Goal: Task Accomplishment & Management: Use online tool/utility

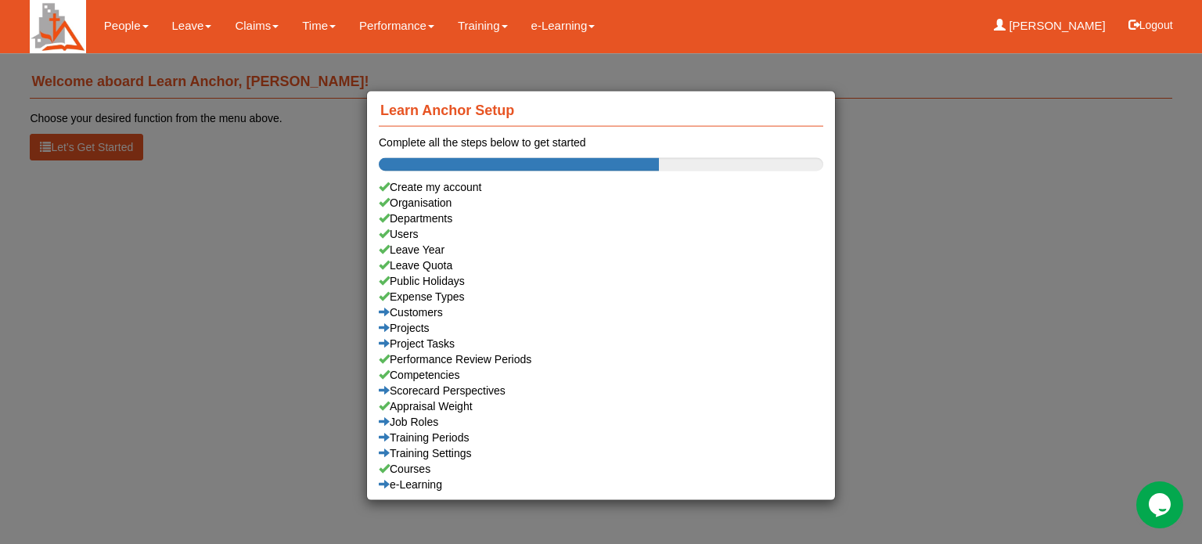
click at [182, 25] on div "Learn Anchor Setup Complete all the steps below to get started Create my accoun…" at bounding box center [601, 272] width 1202 height 544
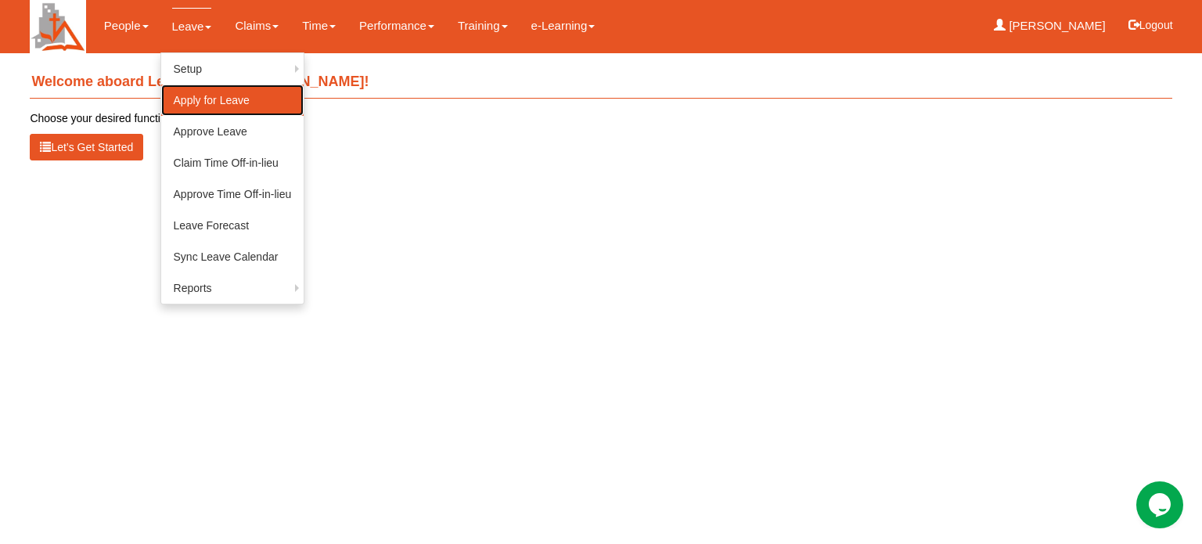
click at [204, 99] on link "Apply for Leave" at bounding box center [232, 100] width 143 height 31
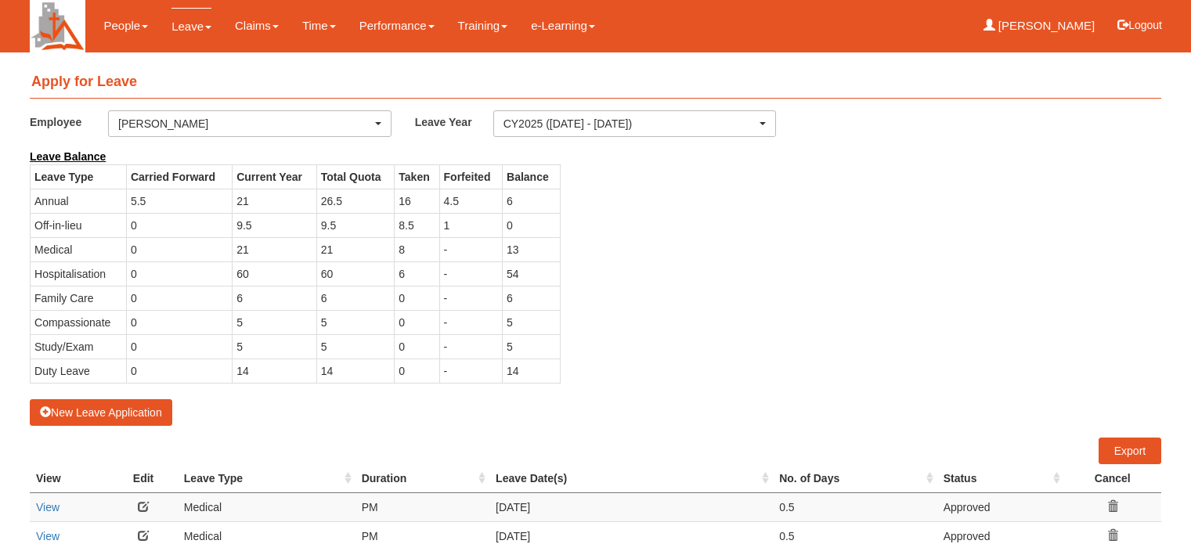
select select "50"
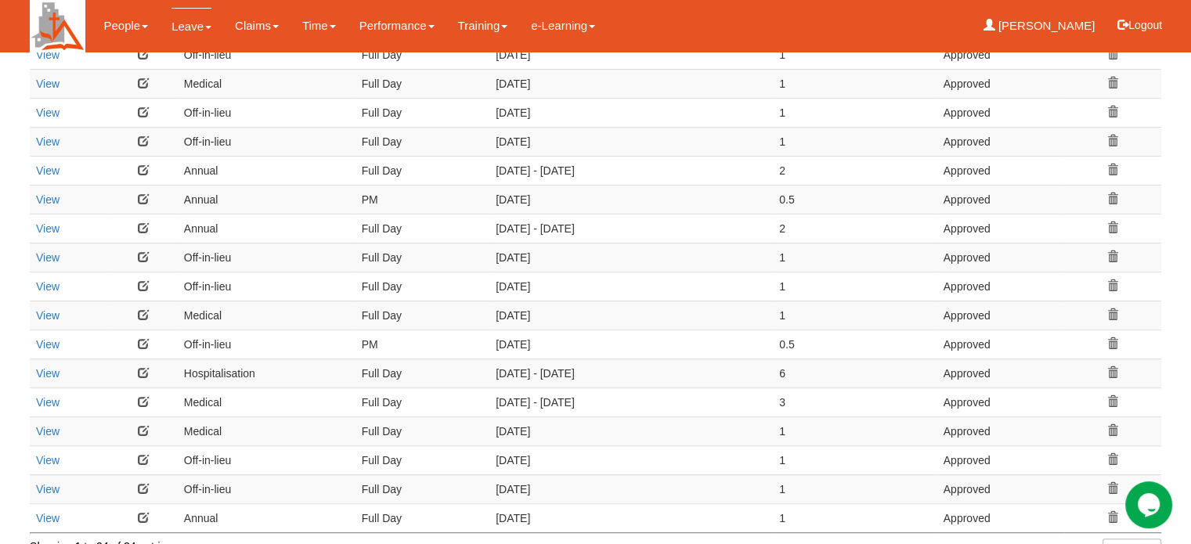
scroll to position [683, 0]
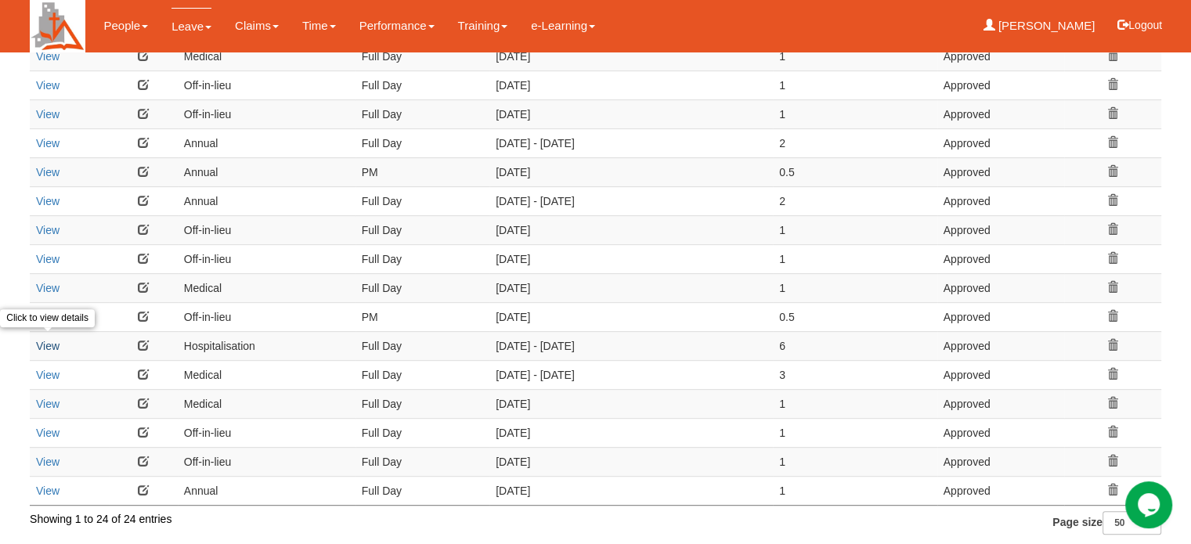
click at [41, 340] on link "View" at bounding box center [47, 346] width 23 height 13
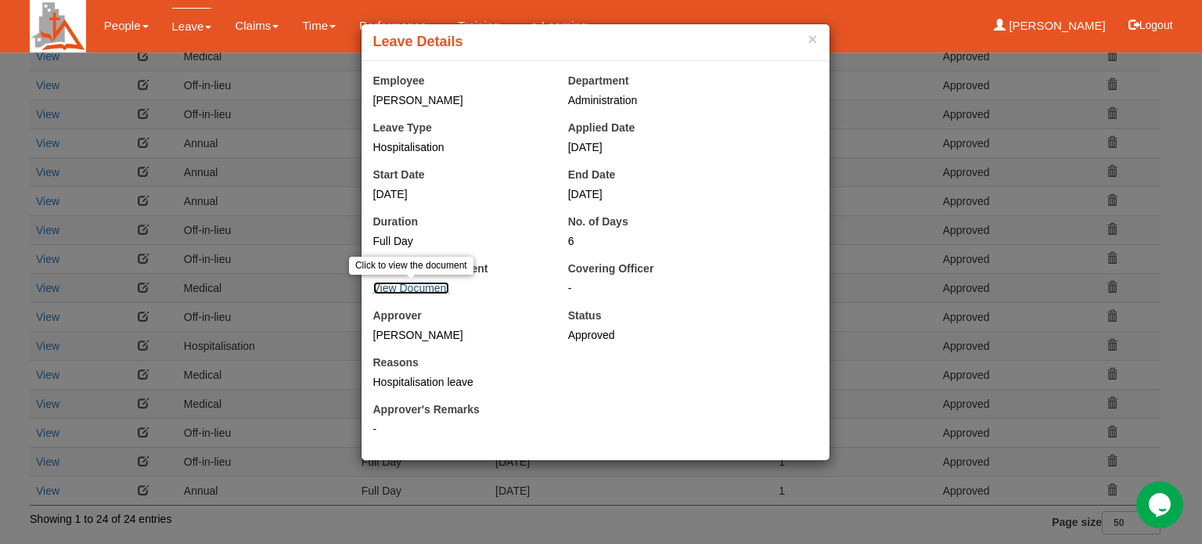
click at [412, 285] on link "View Document" at bounding box center [411, 288] width 77 height 13
click at [811, 37] on button "×" at bounding box center [812, 39] width 9 height 16
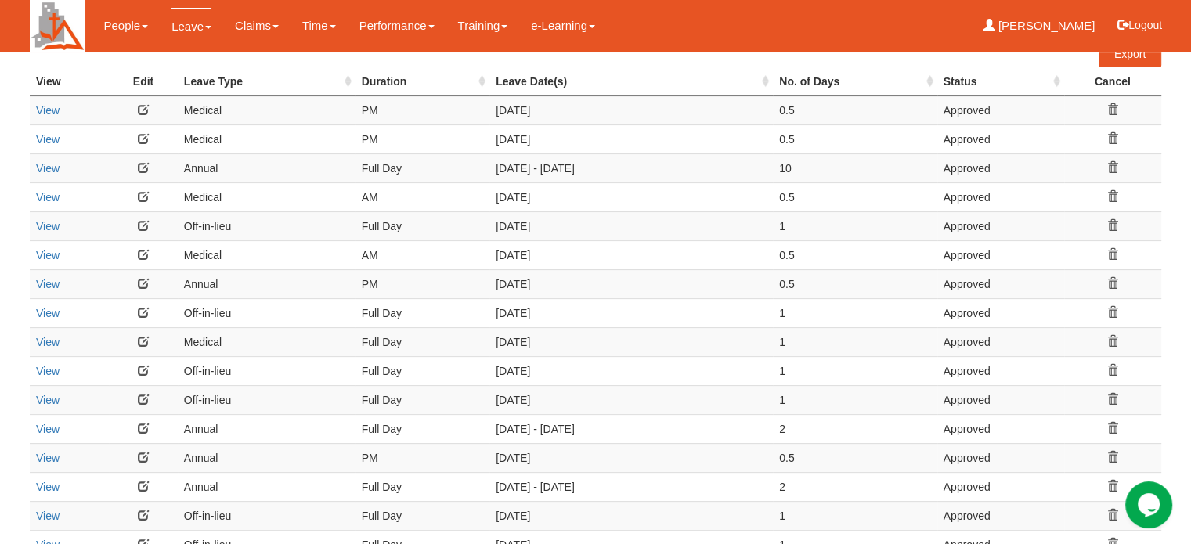
scroll to position [369, 0]
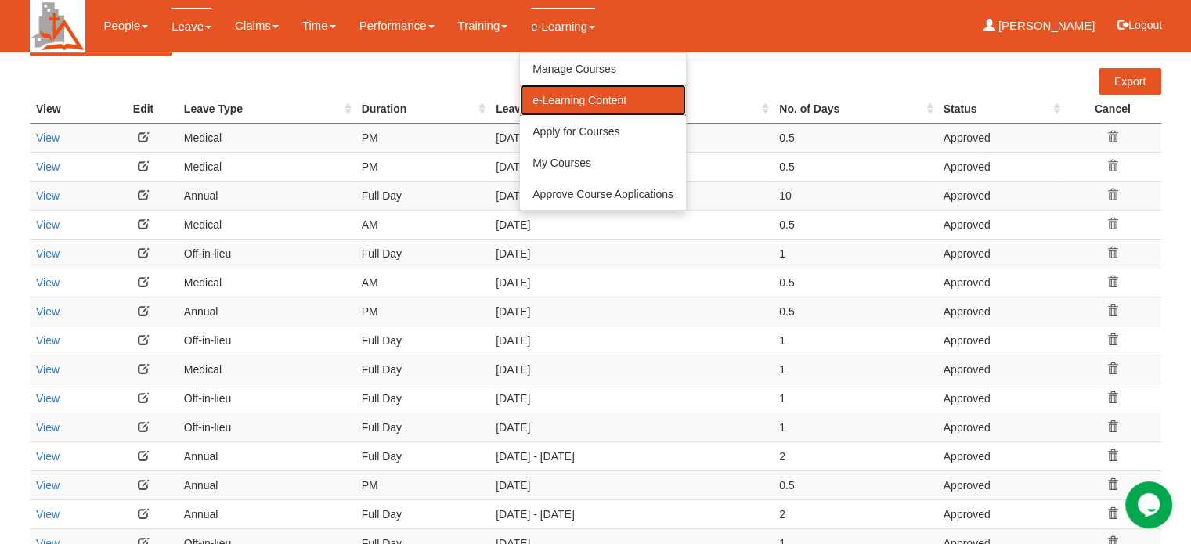
click at [554, 102] on link "e-Learning Content" at bounding box center [603, 100] width 166 height 31
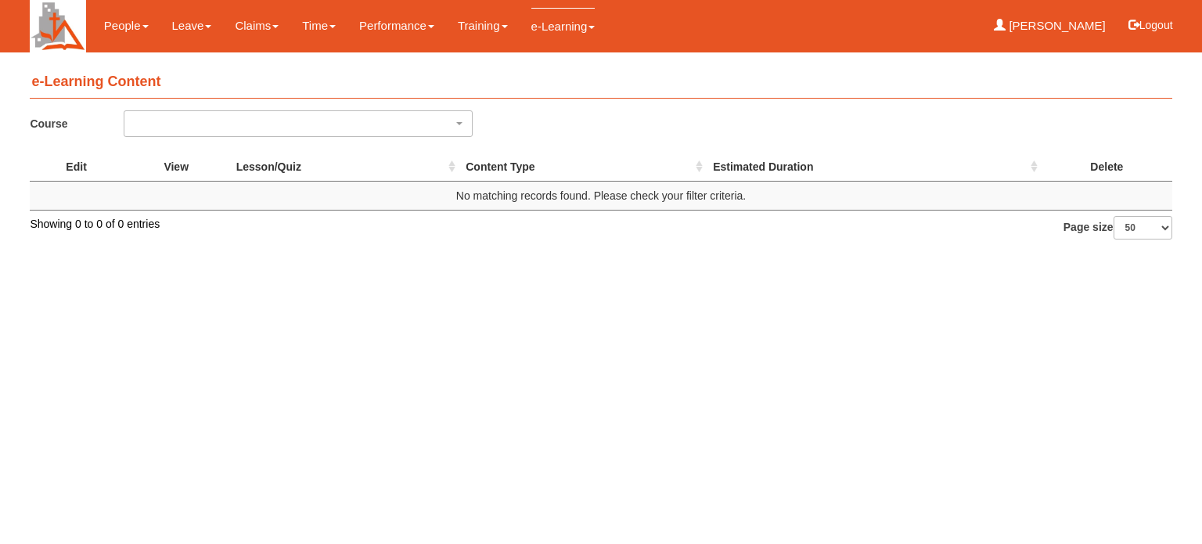
select select "50"
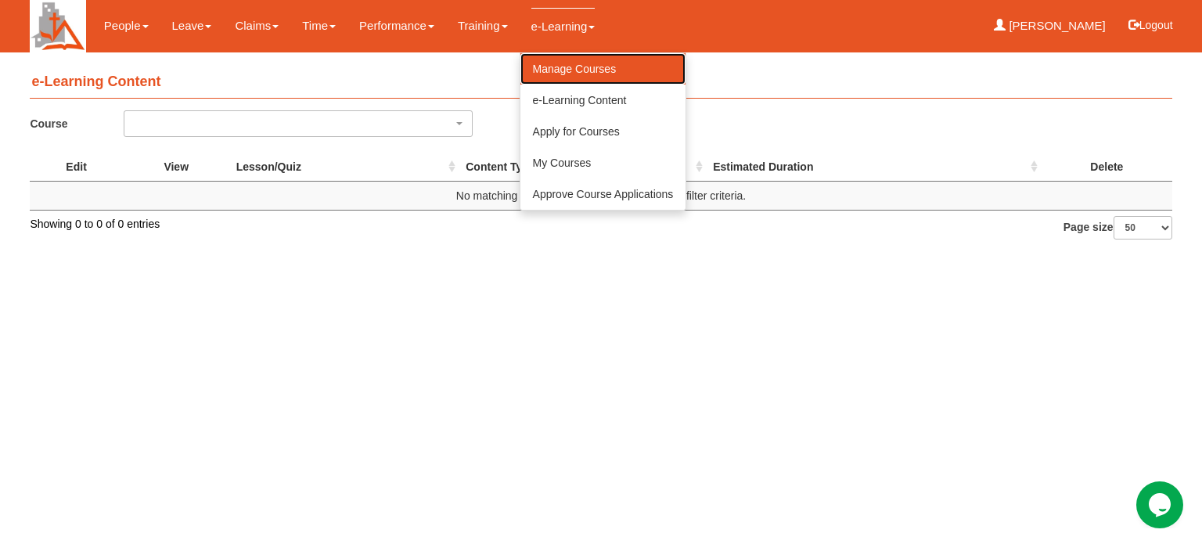
click at [554, 66] on link "Manage Courses" at bounding box center [604, 68] width 166 height 31
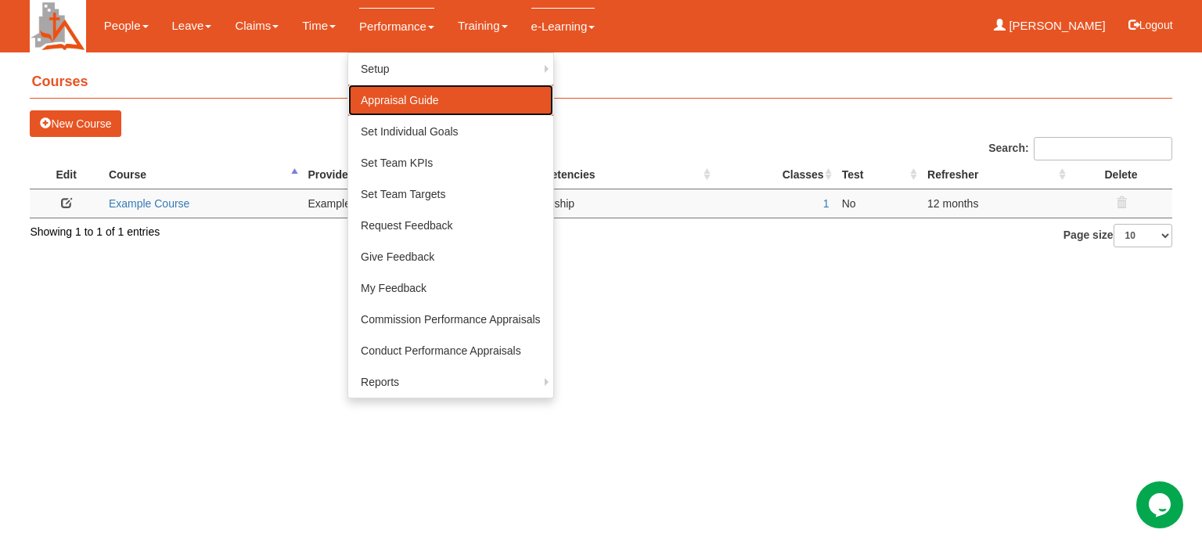
click at [376, 95] on link "Appraisal Guide" at bounding box center [450, 100] width 205 height 31
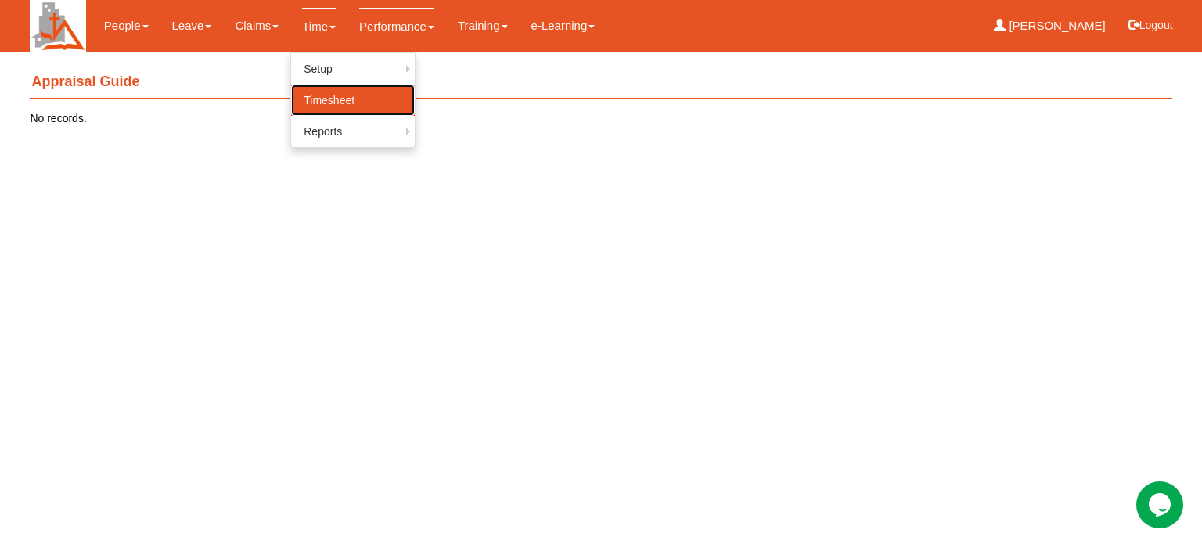
click at [308, 101] on link "Timesheet" at bounding box center [353, 100] width 124 height 31
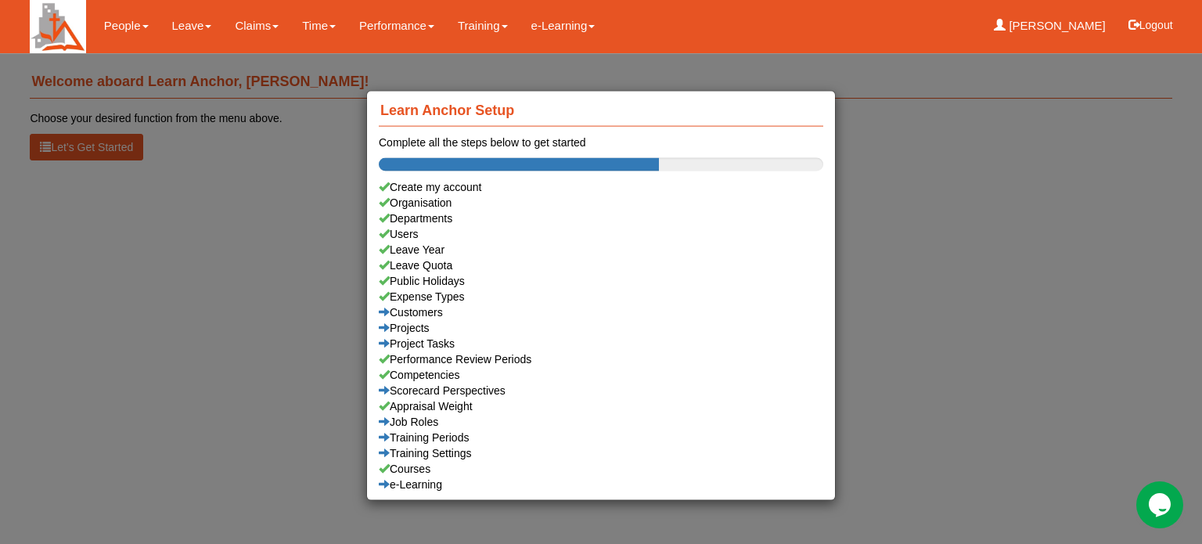
click at [186, 27] on div "Learn Anchor Setup Complete all the steps below to get started Create my accoun…" at bounding box center [601, 272] width 1202 height 544
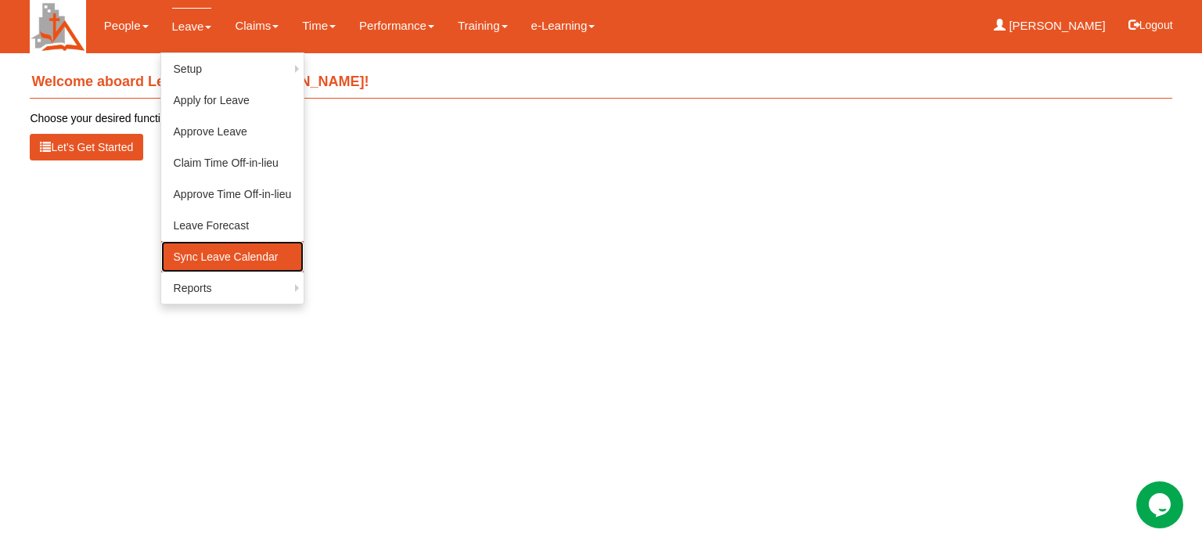
click at [200, 262] on link "Sync Leave Calendar" at bounding box center [232, 256] width 143 height 31
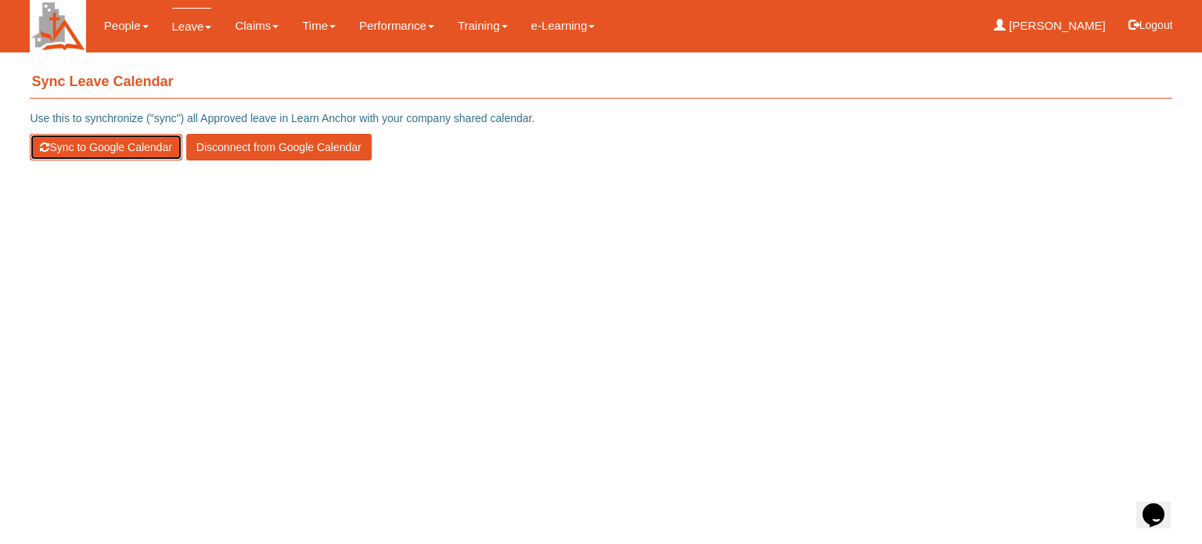
click at [103, 143] on button "Sync to Google Calendar" at bounding box center [106, 147] width 152 height 27
